Goal: Task Accomplishment & Management: Use online tool/utility

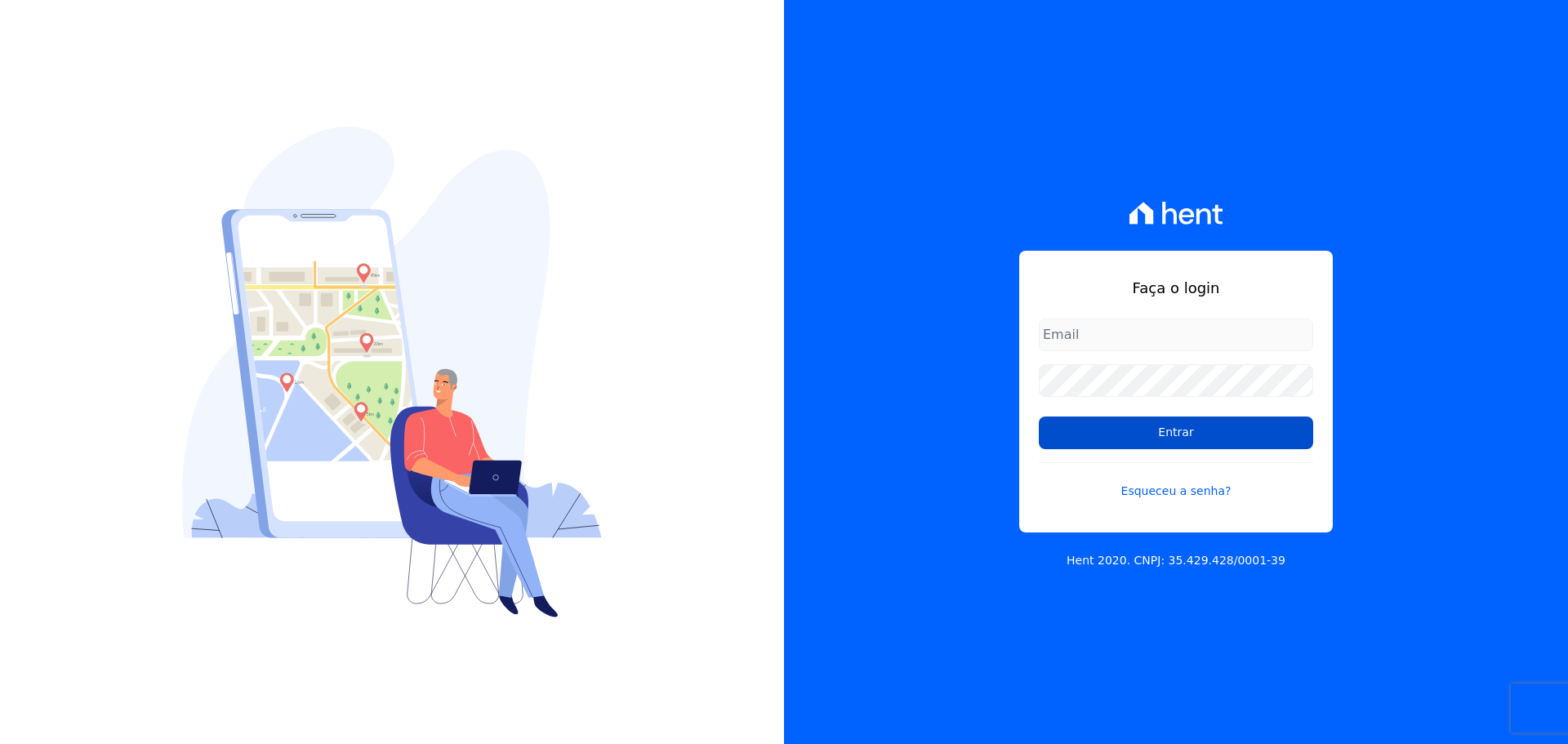
type input "[PERSON_NAME][EMAIL_ADDRESS][DOMAIN_NAME]"
click at [1103, 435] on input "Entrar" at bounding box center [1176, 433] width 274 height 33
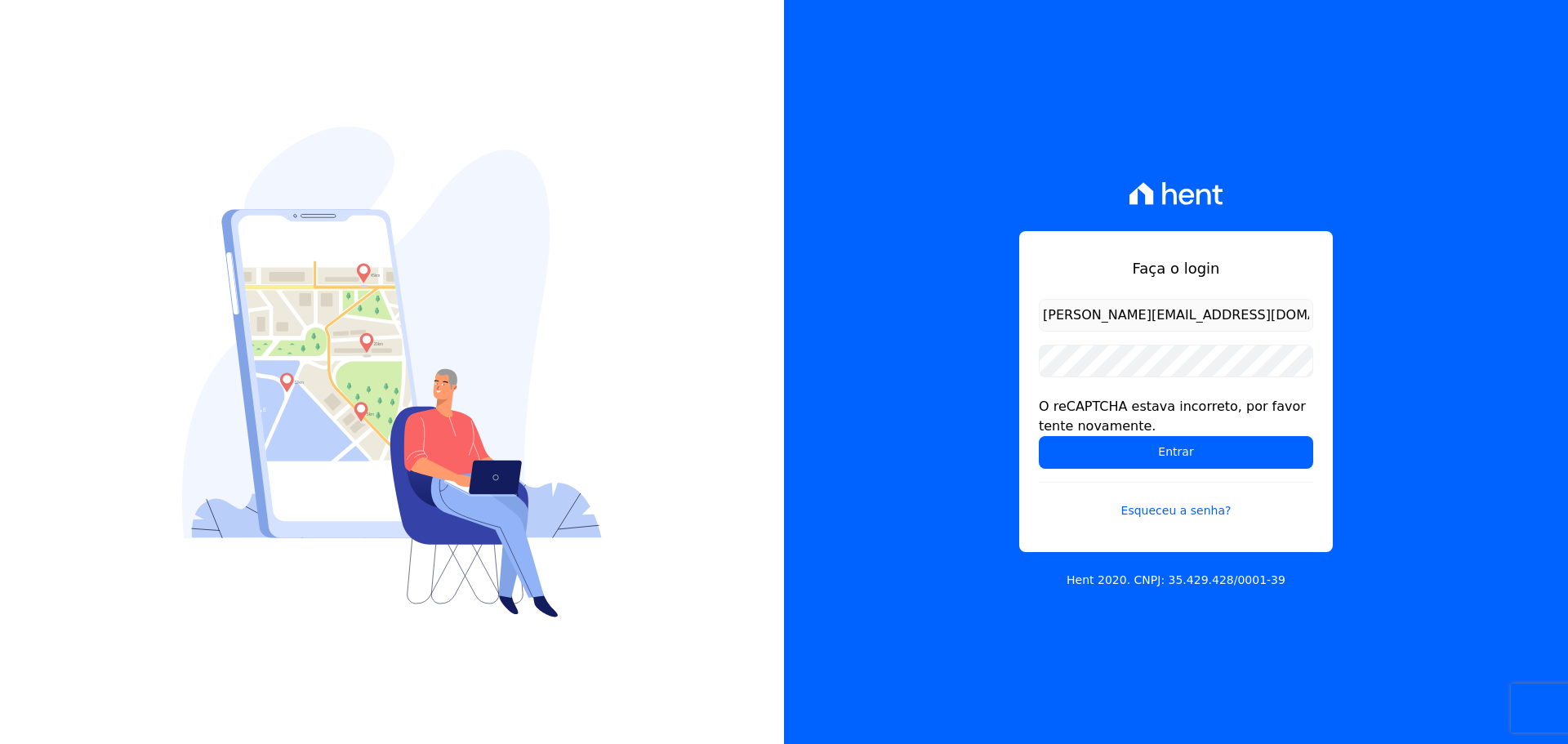
click at [1181, 469] on form "leandro.rodrigues@swarealty.com O reCAPTCHA estava incorreto, por favor tente n…" at bounding box center [1176, 419] width 274 height 240
click at [1183, 452] on input "Entrar" at bounding box center [1176, 453] width 274 height 33
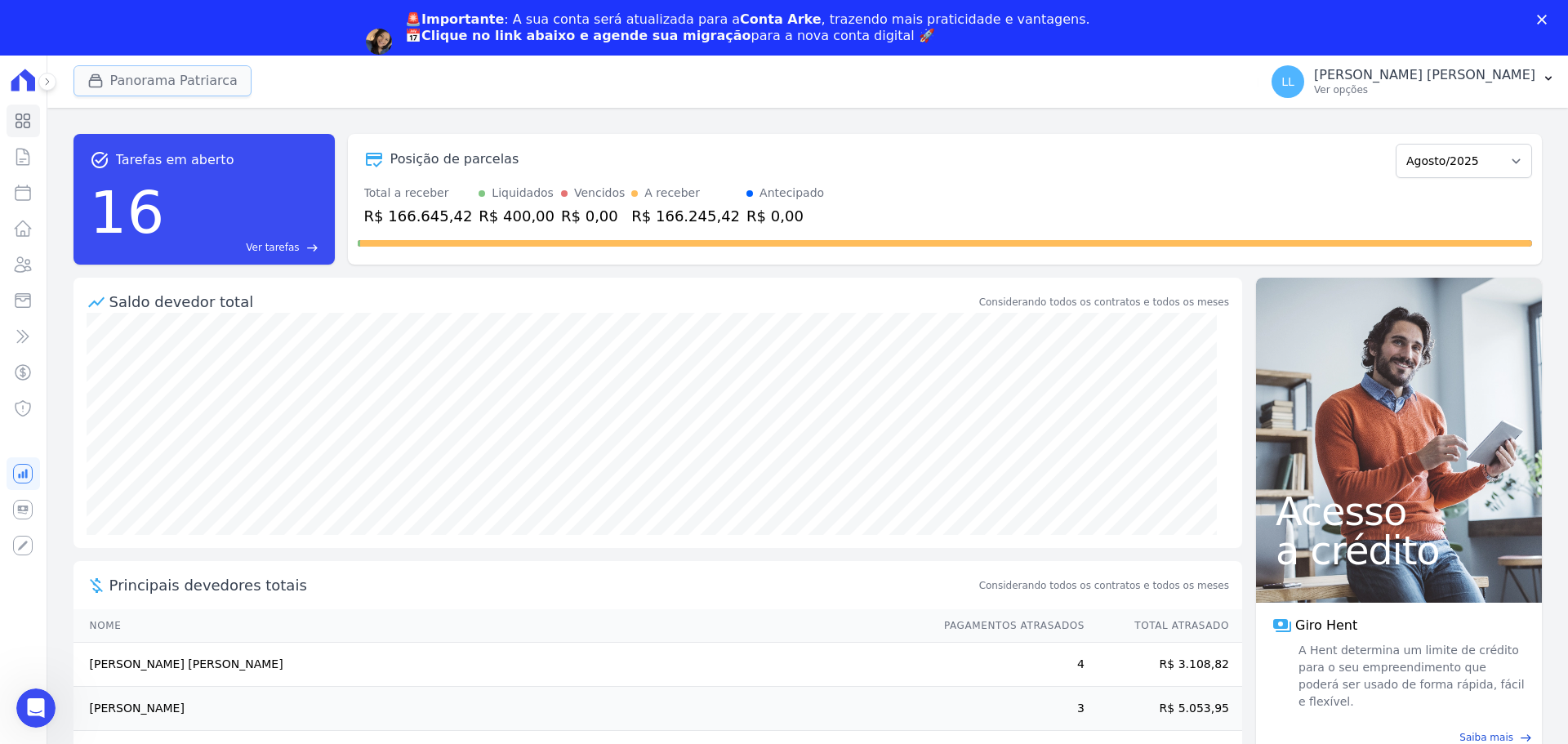
click at [177, 69] on button "Panorama Patriarca" at bounding box center [163, 81] width 178 height 31
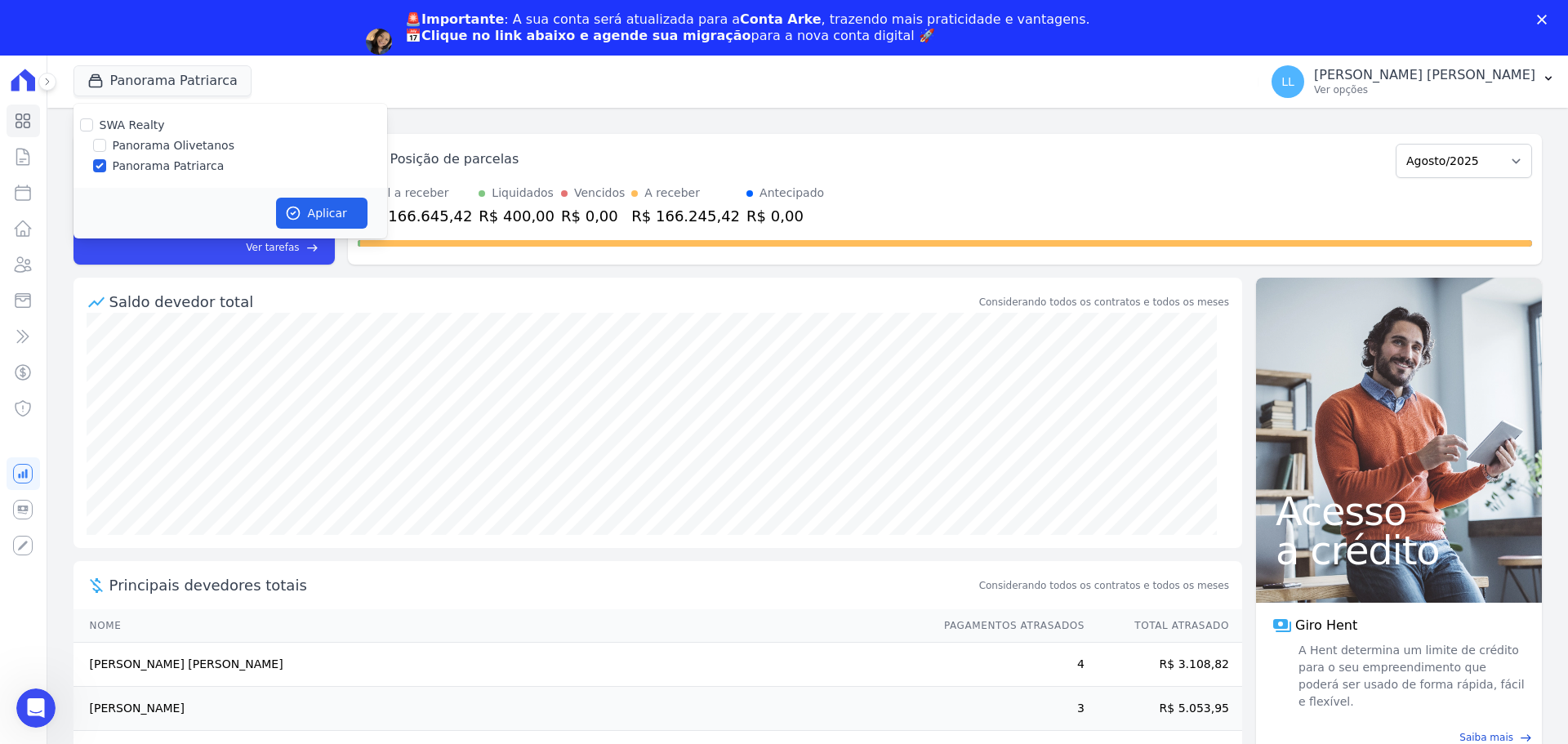
drag, startPoint x: 164, startPoint y: 154, endPoint x: 177, endPoint y: 151, distance: 13.3
click at [166, 154] on div "SWA Realty Panorama Olivetanos Panorama Patriarca" at bounding box center [231, 146] width 314 height 84
click at [182, 154] on div "SWA Realty Panorama Olivetanos Panorama Patriarca" at bounding box center [231, 146] width 314 height 84
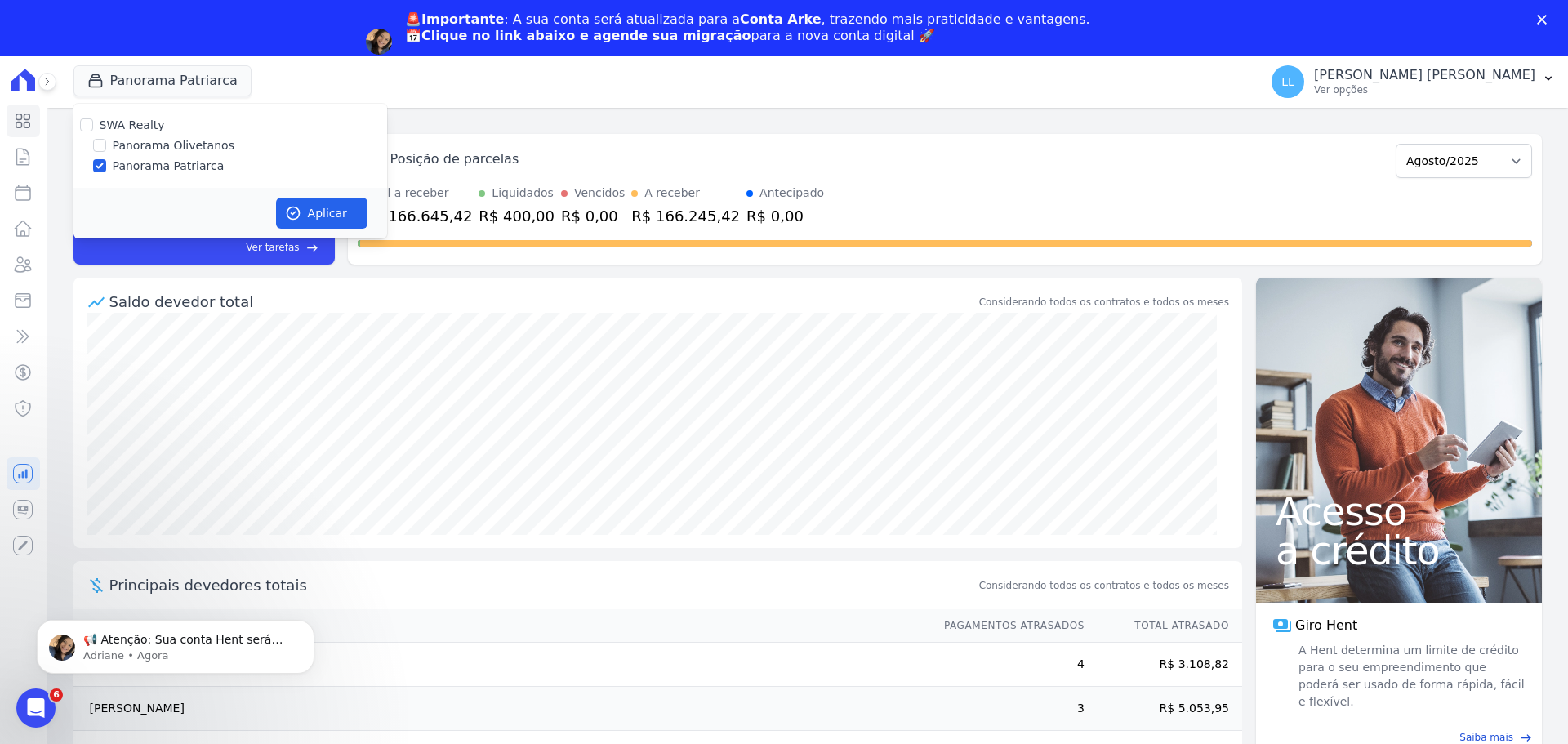
click at [182, 151] on label "Panorama Olivetanos" at bounding box center [173, 146] width 122 height 17
click at [106, 151] on input "Panorama Olivetanos" at bounding box center [99, 145] width 13 height 13
checkbox input "true"
click at [195, 167] on label "Panorama Patriarca" at bounding box center [168, 166] width 112 height 17
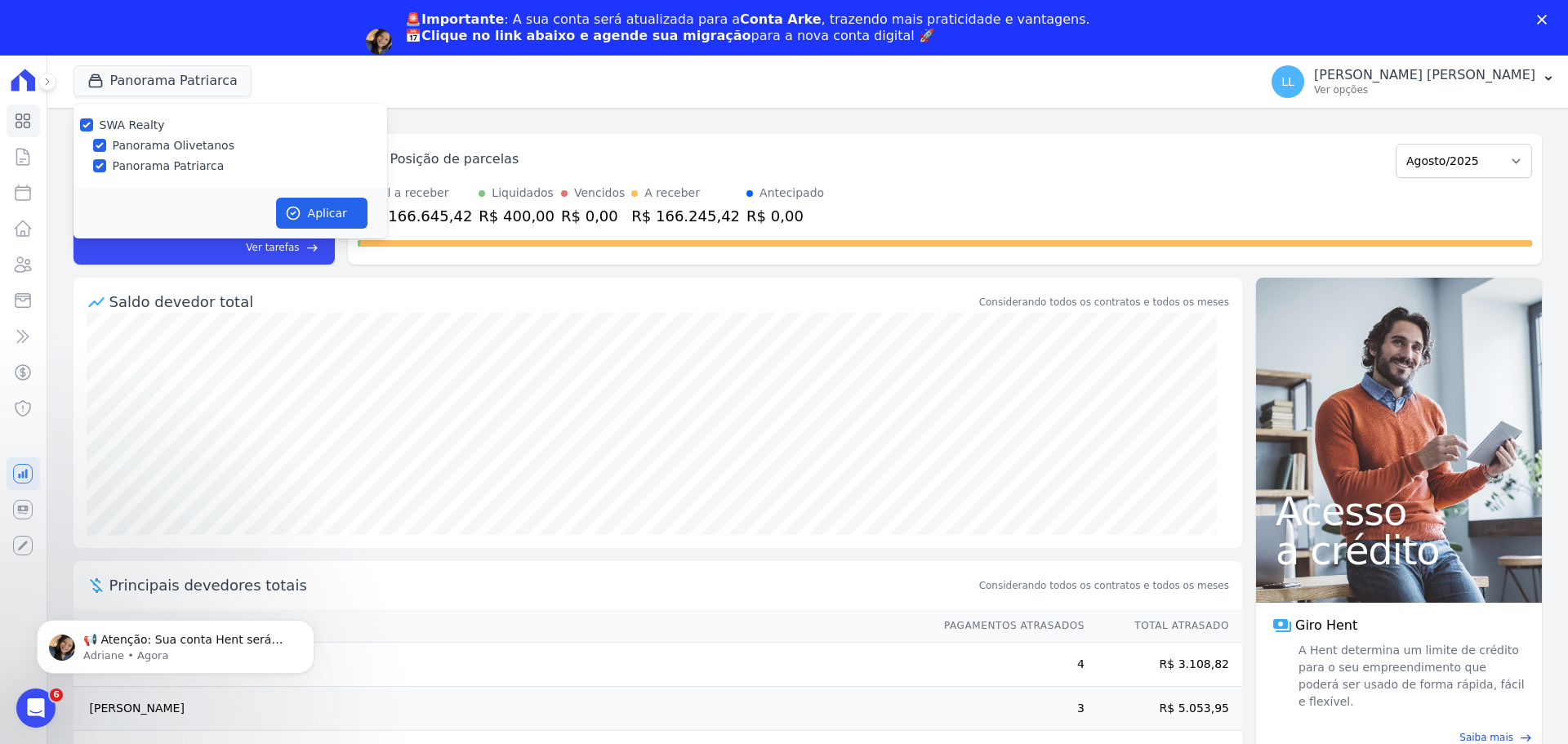
click at [106, 167] on input "Panorama Patriarca" at bounding box center [99, 165] width 13 height 13
checkbox input "false"
click at [299, 208] on icon "button" at bounding box center [292, 213] width 16 height 16
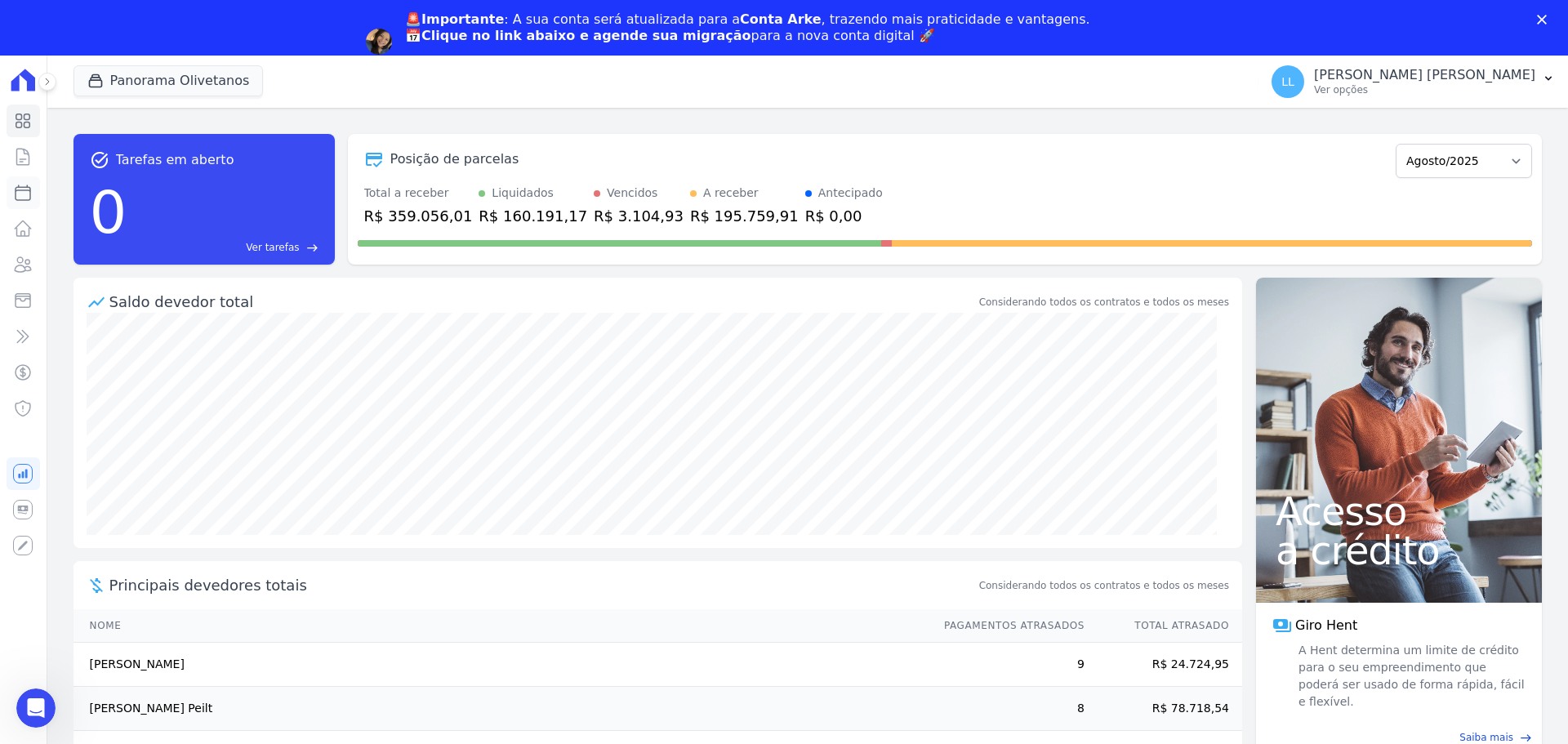
click at [37, 189] on link "Parcelas" at bounding box center [23, 193] width 33 height 33
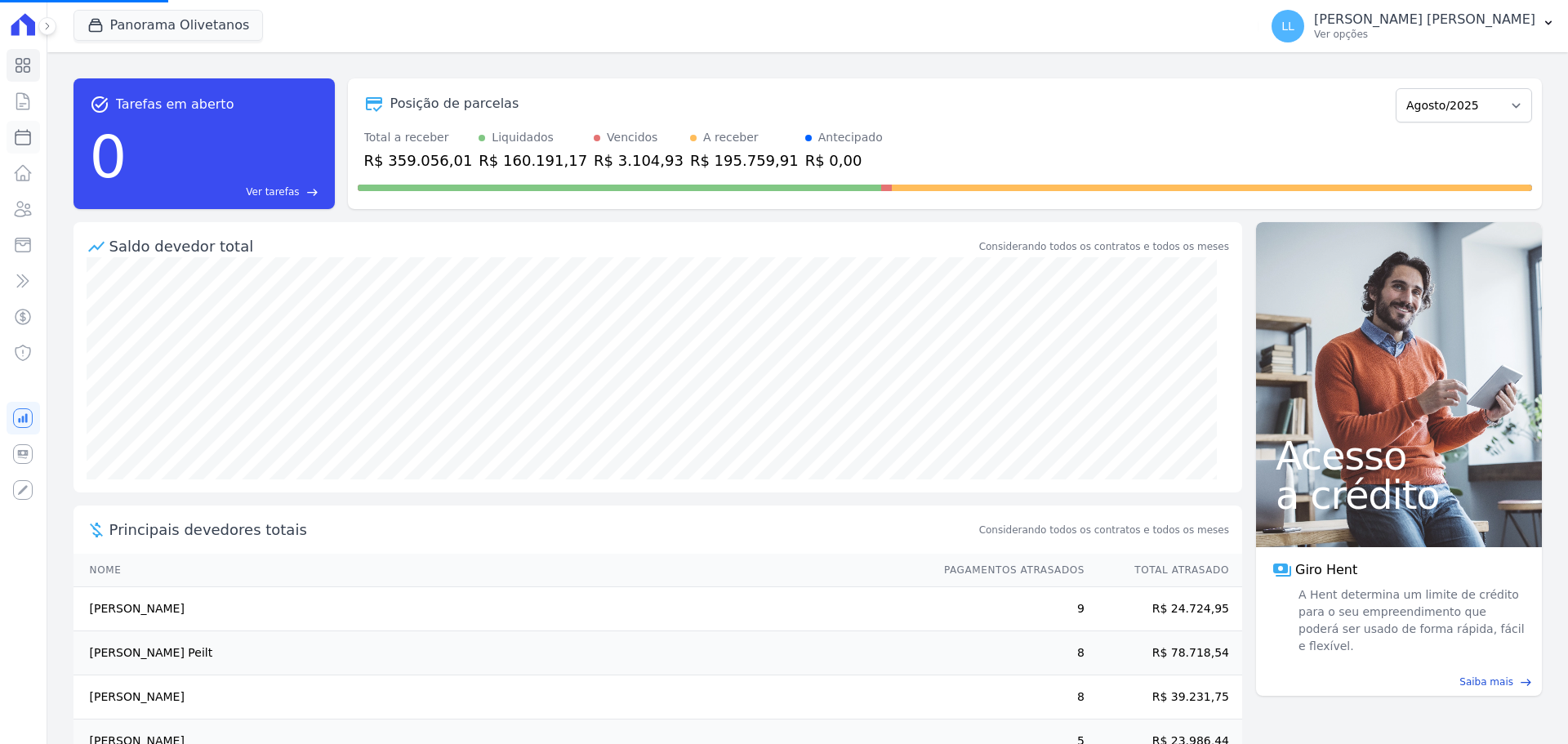
select select
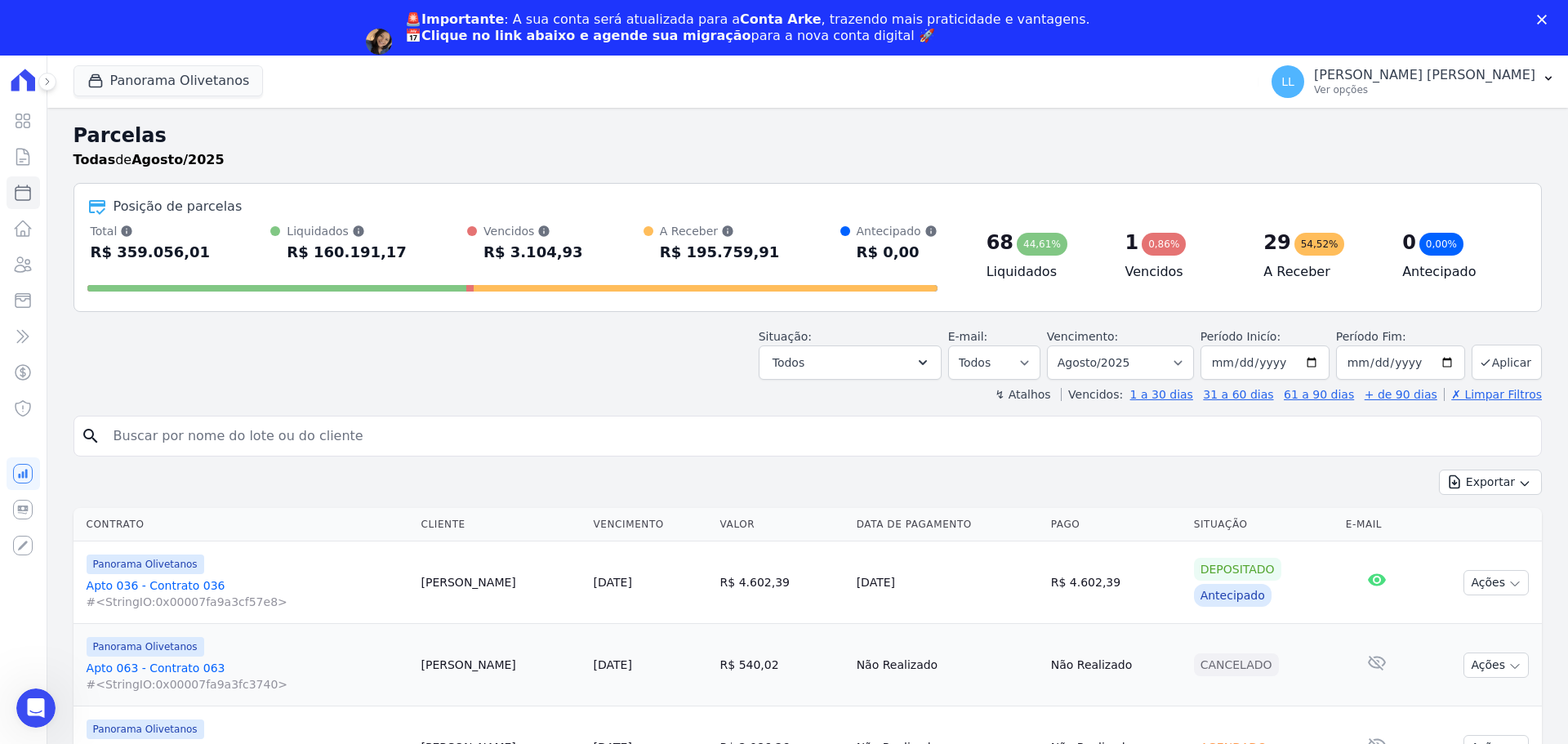
click at [215, 445] on input "search" at bounding box center [819, 436] width 1431 height 33
type input "185"
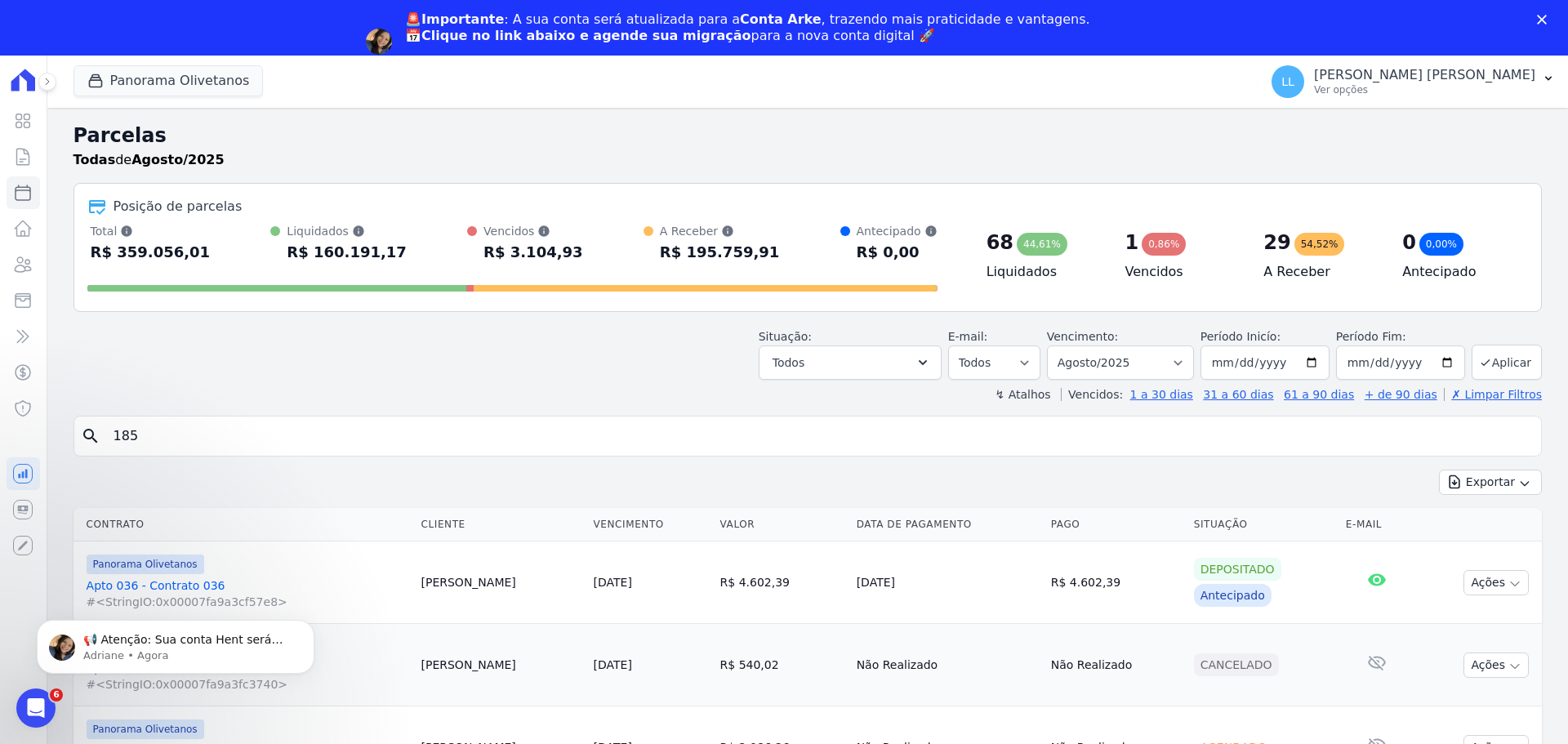
select select
